Goal: Information Seeking & Learning: Check status

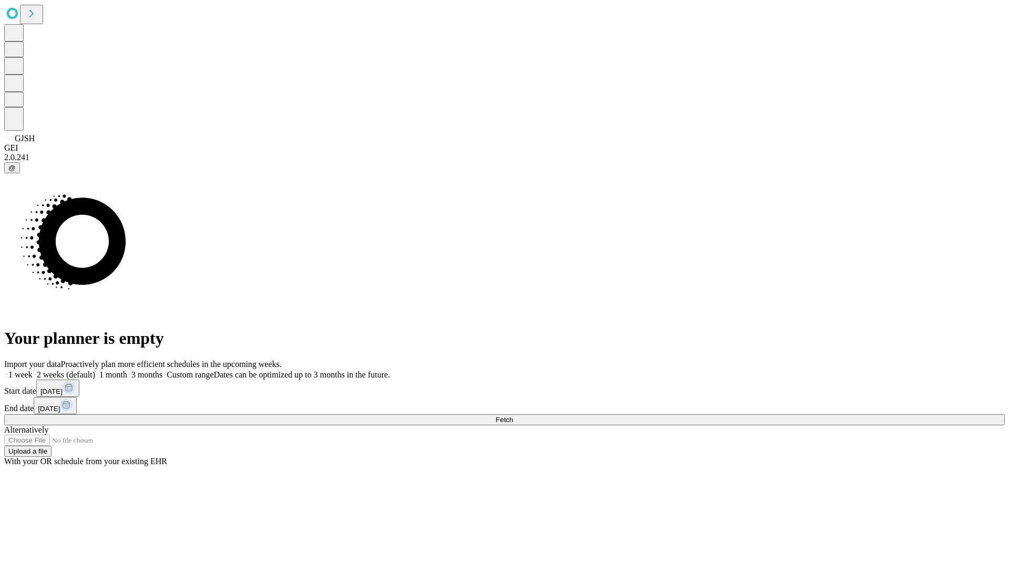
click at [513, 416] on span "Fetch" at bounding box center [503, 420] width 17 height 8
